Goal: Task Accomplishment & Management: Manage account settings

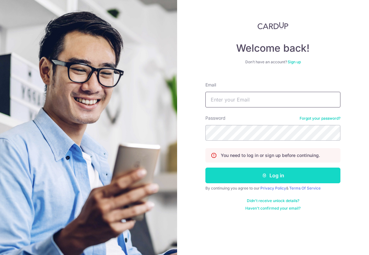
type input "[EMAIL_ADDRESS][DOMAIN_NAME]"
click at [272, 176] on button "Log in" at bounding box center [272, 176] width 135 height 16
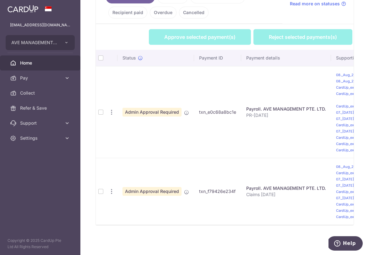
click at [100, 110] on td at bounding box center [101, 112] width 10 height 92
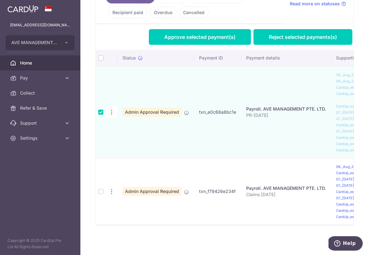
click at [100, 189] on td at bounding box center [101, 191] width 10 height 67
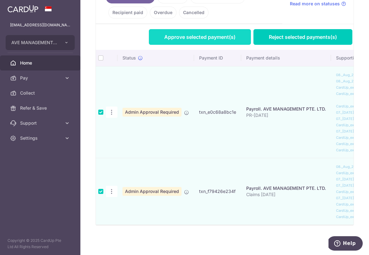
click at [198, 29] on link "Approve selected payment(s)" at bounding box center [200, 37] width 102 height 16
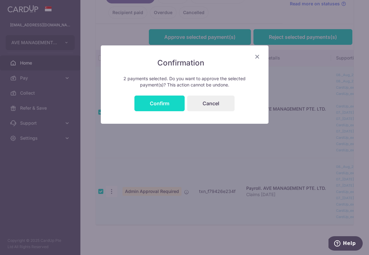
click at [170, 103] on button "Confirm" at bounding box center [159, 104] width 50 height 16
